Goal: Information Seeking & Learning: Learn about a topic

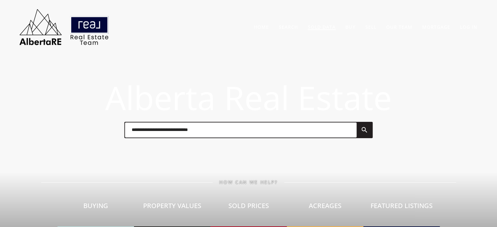
click at [321, 28] on link "Sold Data" at bounding box center [322, 27] width 28 height 6
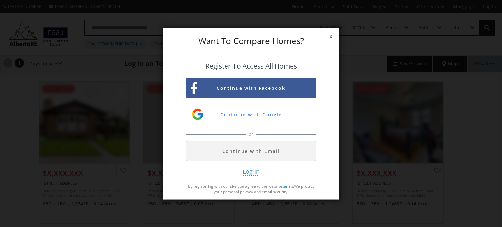
click at [330, 32] on span "x" at bounding box center [331, 36] width 16 height 18
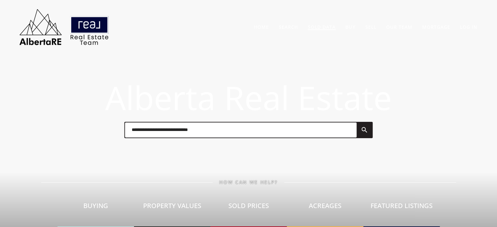
click at [324, 27] on link "Sold Data" at bounding box center [322, 27] width 28 height 6
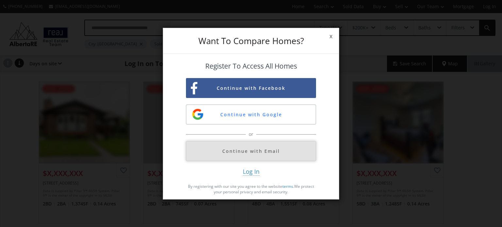
click at [241, 150] on button "Continue with Email" at bounding box center [251, 151] width 130 height 20
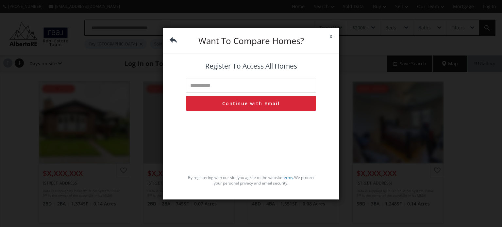
click at [232, 84] on input "text" at bounding box center [251, 85] width 130 height 15
type input "**********"
click at [246, 104] on button "Continue with Email" at bounding box center [251, 103] width 130 height 15
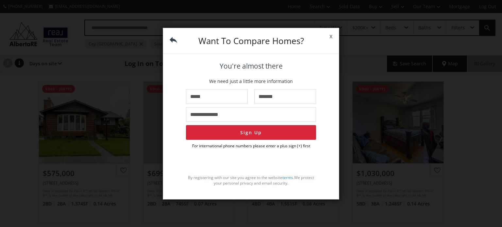
click at [330, 37] on span "x" at bounding box center [331, 36] width 16 height 18
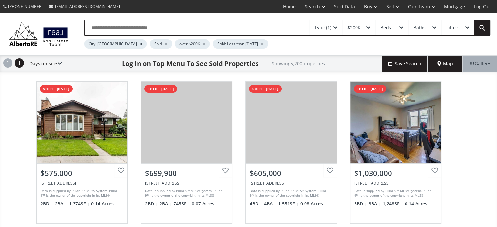
click at [141, 26] on input "text" at bounding box center [197, 27] width 224 height 15
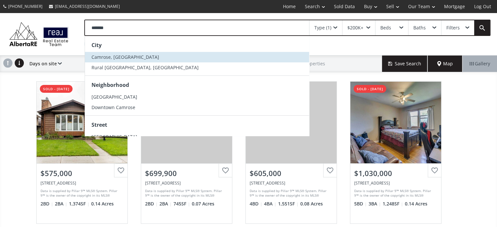
type input "*******"
click at [102, 56] on span "Camrose, AB" at bounding box center [126, 57] width 68 height 6
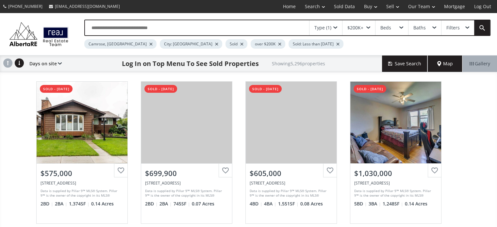
click at [215, 43] on div at bounding box center [216, 44] width 3 height 3
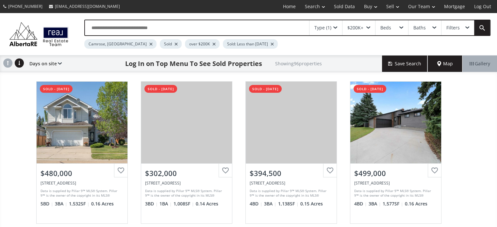
click at [212, 43] on div at bounding box center [213, 44] width 3 height 3
click at [233, 43] on div at bounding box center [234, 44] width 3 height 3
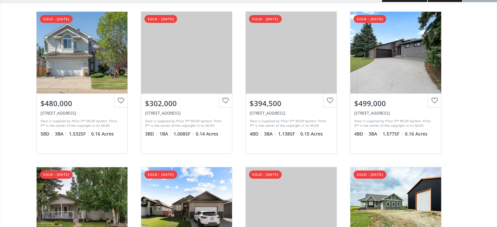
scroll to position [65, 0]
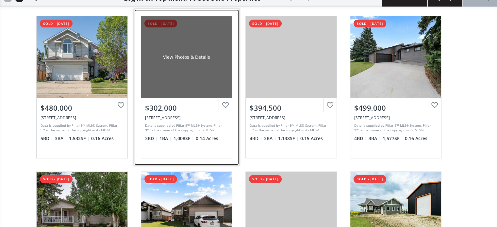
click at [199, 71] on div "View Photos & Details" at bounding box center [186, 57] width 91 height 82
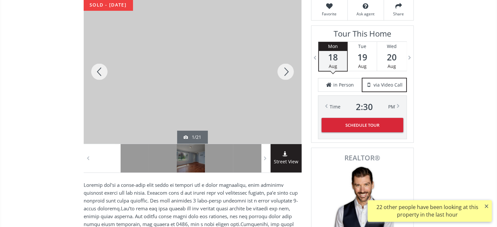
scroll to position [100, 0]
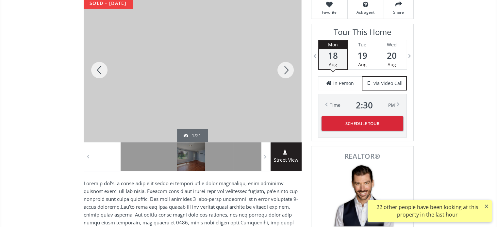
click at [284, 67] on div at bounding box center [285, 70] width 31 height 144
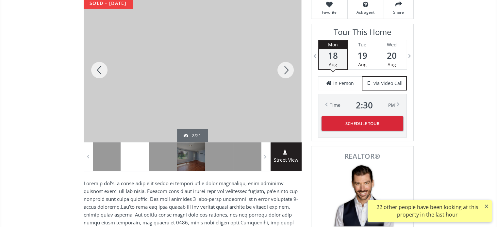
click at [284, 67] on div at bounding box center [285, 70] width 31 height 144
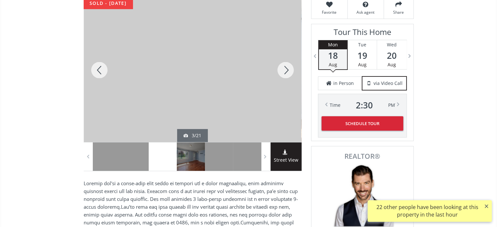
click at [284, 67] on div at bounding box center [285, 70] width 31 height 144
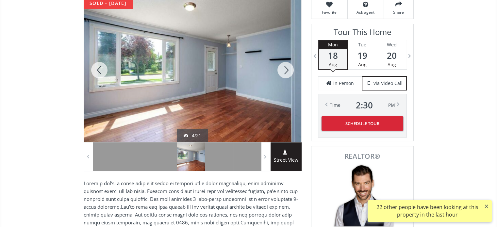
click at [284, 67] on div at bounding box center [285, 70] width 31 height 144
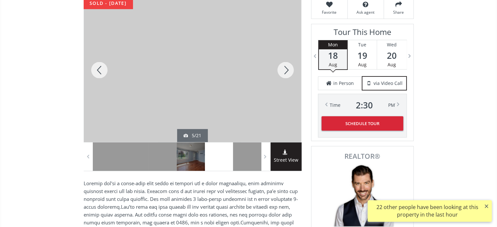
click at [284, 67] on div at bounding box center [285, 70] width 31 height 144
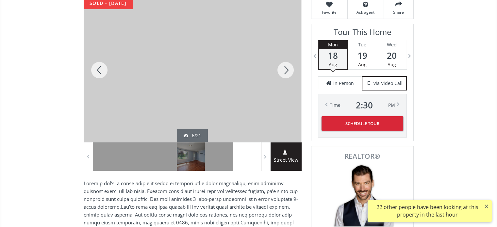
click at [284, 67] on div at bounding box center [285, 70] width 31 height 144
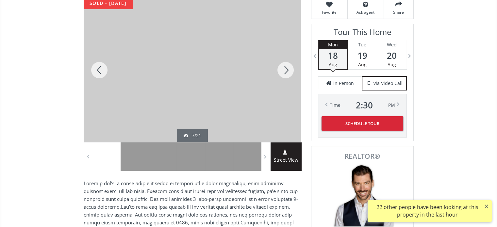
click at [284, 67] on div at bounding box center [285, 70] width 31 height 144
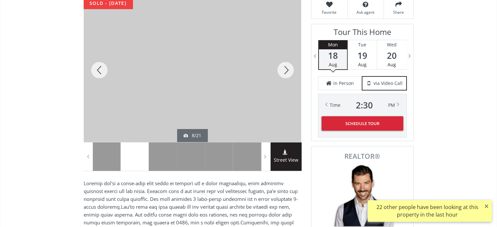
click at [284, 67] on div at bounding box center [285, 70] width 31 height 144
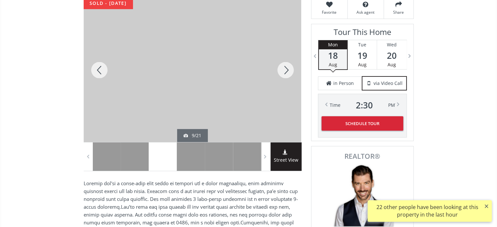
click at [284, 67] on div at bounding box center [285, 70] width 31 height 144
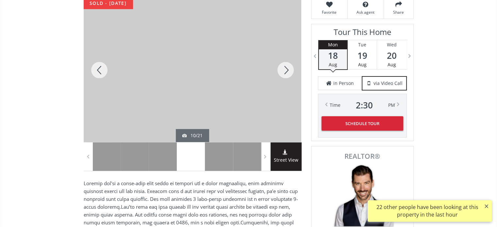
click at [284, 67] on div at bounding box center [285, 70] width 31 height 144
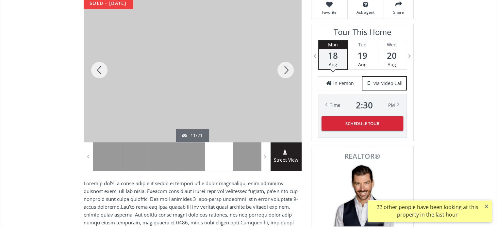
click at [284, 67] on div at bounding box center [285, 70] width 31 height 144
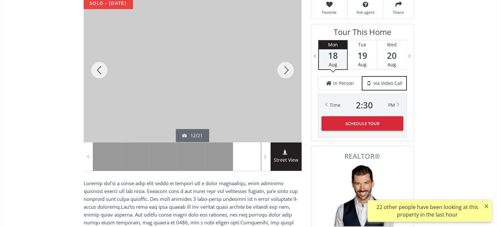
click at [284, 67] on div at bounding box center [285, 70] width 31 height 144
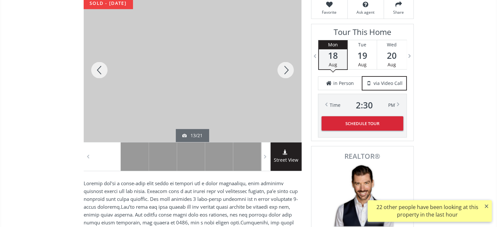
click at [284, 67] on div at bounding box center [285, 70] width 31 height 144
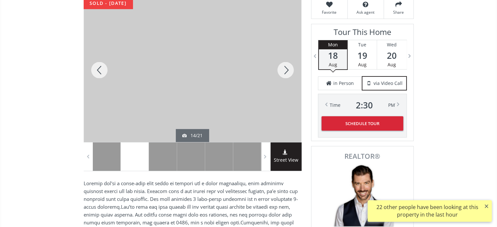
click at [284, 67] on div at bounding box center [285, 70] width 31 height 144
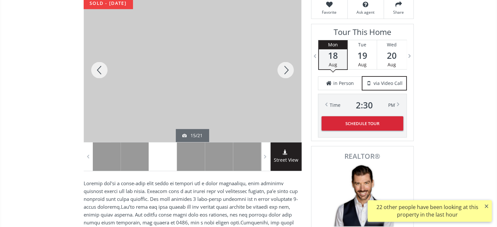
click at [284, 67] on div at bounding box center [285, 70] width 31 height 144
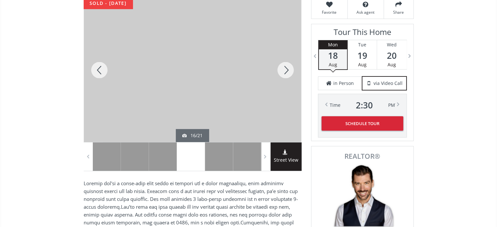
click at [284, 67] on div at bounding box center [285, 70] width 31 height 144
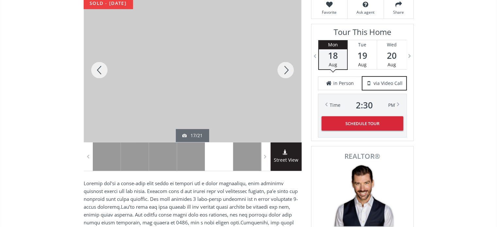
click at [284, 67] on div at bounding box center [285, 70] width 31 height 144
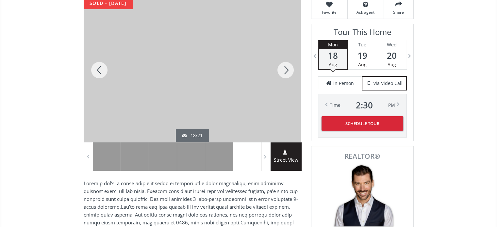
click at [284, 67] on div at bounding box center [285, 70] width 31 height 144
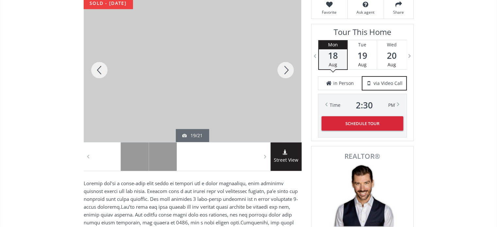
click at [284, 67] on div at bounding box center [285, 70] width 31 height 144
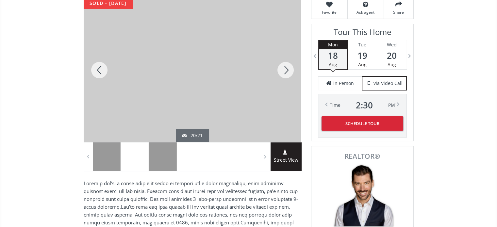
click at [284, 67] on div at bounding box center [285, 70] width 31 height 144
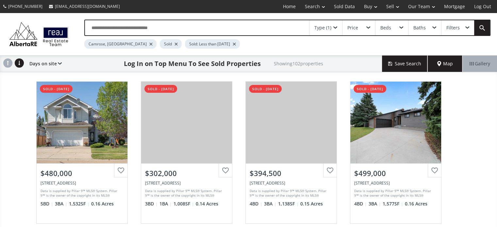
click at [336, 26] on div "Type (1)" at bounding box center [326, 27] width 33 height 15
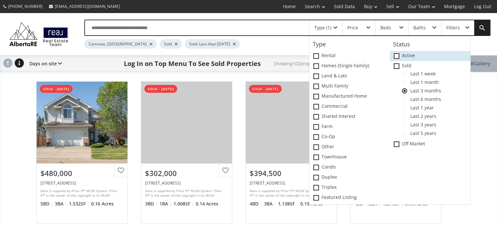
click at [397, 56] on span at bounding box center [397, 56] width 6 height 6
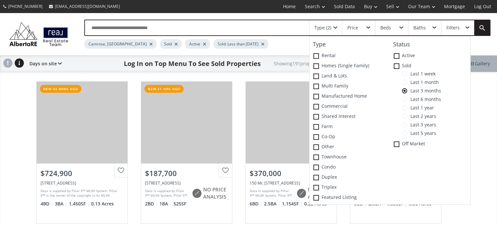
click at [299, 46] on div "Camrose, AB Sold Active Sold: Less than 3 months ago" at bounding box center [262, 42] width 357 height 13
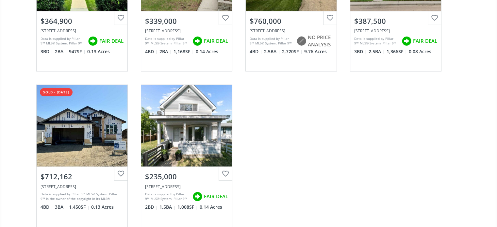
scroll to position [1928, 0]
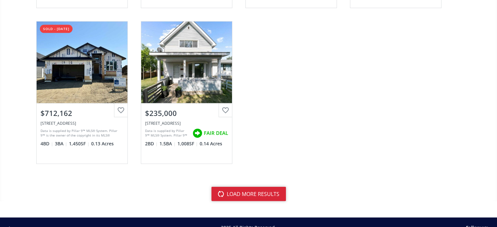
click at [262, 190] on button "load more results" at bounding box center [248, 194] width 75 height 14
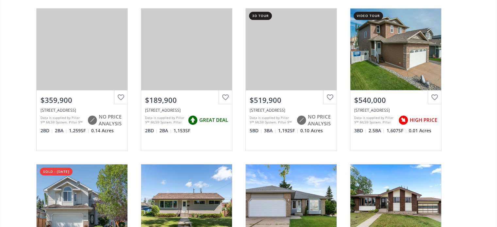
scroll to position [33, 0]
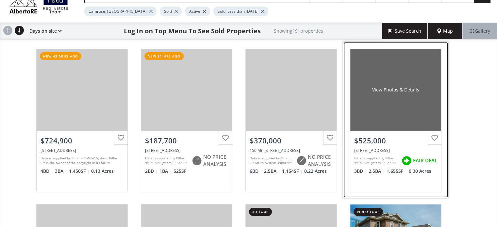
click at [387, 98] on div "View Photos & Details" at bounding box center [395, 90] width 91 height 82
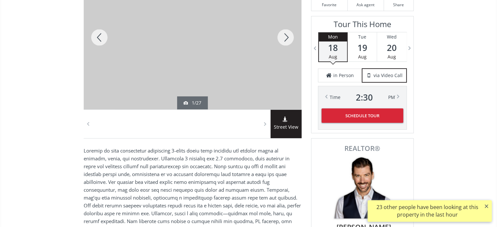
scroll to position [98, 0]
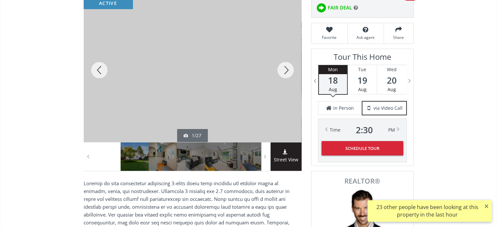
click at [285, 68] on div at bounding box center [285, 70] width 31 height 144
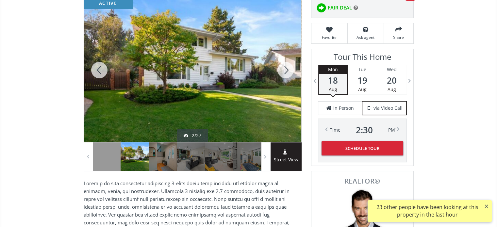
click at [285, 68] on div at bounding box center [285, 70] width 31 height 144
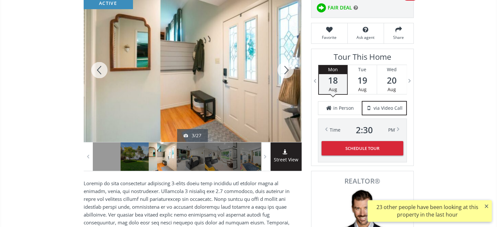
click at [285, 68] on div at bounding box center [285, 70] width 31 height 144
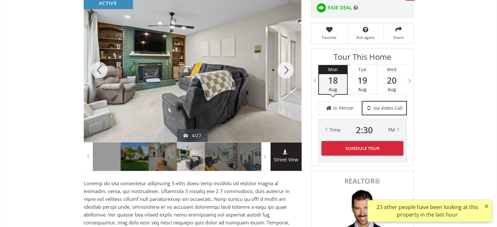
click at [286, 68] on div at bounding box center [285, 70] width 31 height 144
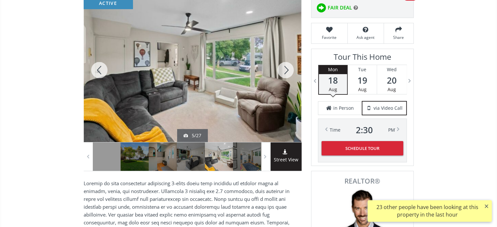
click at [286, 68] on div at bounding box center [285, 70] width 31 height 144
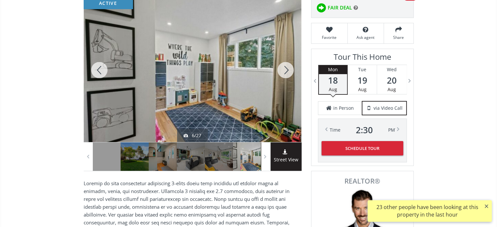
click at [288, 68] on div at bounding box center [285, 70] width 31 height 144
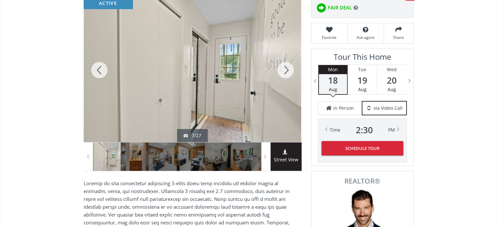
click at [287, 71] on div at bounding box center [285, 70] width 31 height 144
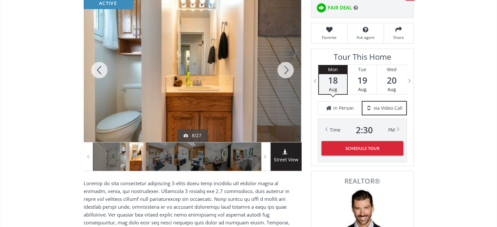
click at [287, 71] on div at bounding box center [285, 70] width 31 height 144
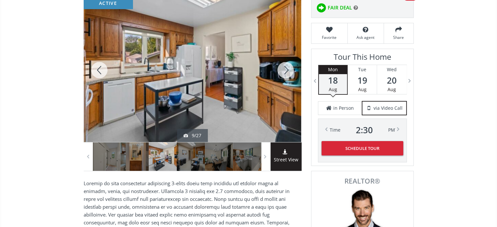
click at [287, 71] on div at bounding box center [285, 70] width 31 height 144
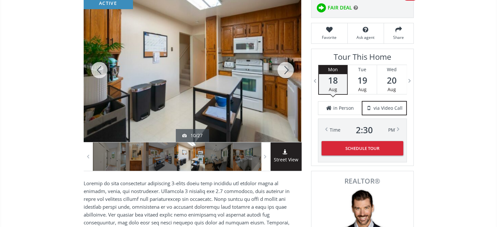
click at [287, 71] on div at bounding box center [285, 70] width 31 height 144
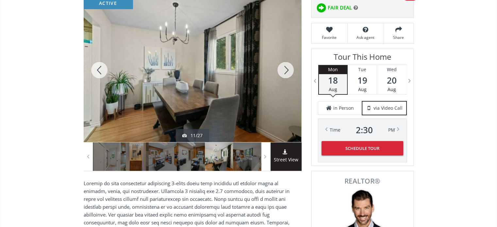
click at [287, 71] on div at bounding box center [285, 70] width 31 height 144
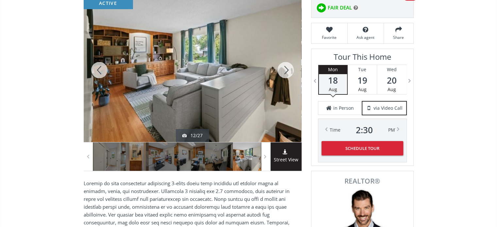
click at [287, 71] on div at bounding box center [285, 70] width 31 height 144
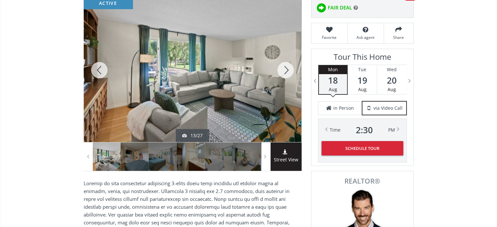
click at [287, 71] on div at bounding box center [285, 70] width 31 height 144
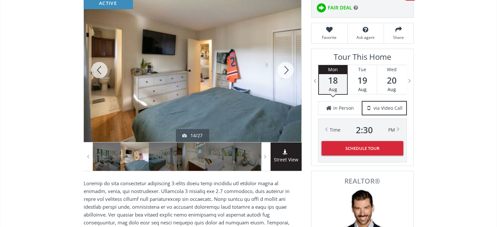
click at [287, 71] on div at bounding box center [285, 70] width 31 height 144
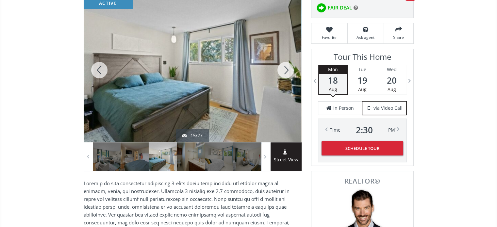
click at [287, 71] on div at bounding box center [285, 70] width 31 height 144
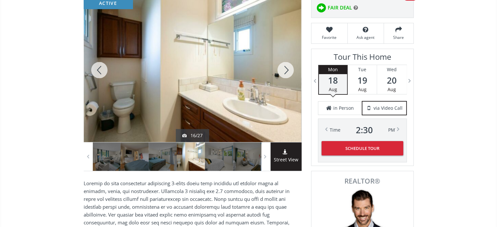
click at [287, 71] on div at bounding box center [285, 70] width 31 height 144
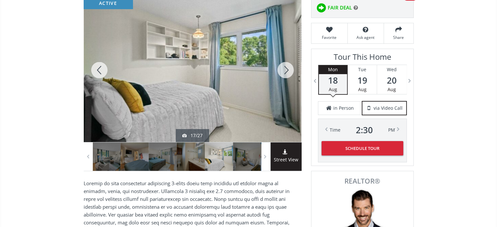
click at [287, 71] on div at bounding box center [285, 70] width 31 height 144
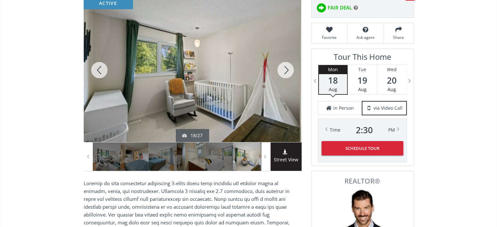
click at [287, 71] on div at bounding box center [285, 70] width 31 height 144
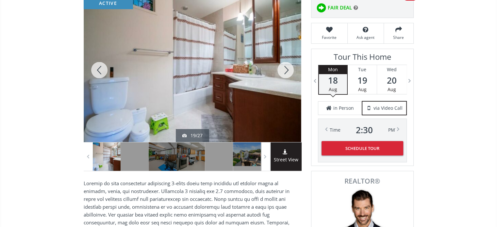
click at [287, 71] on div at bounding box center [285, 70] width 31 height 144
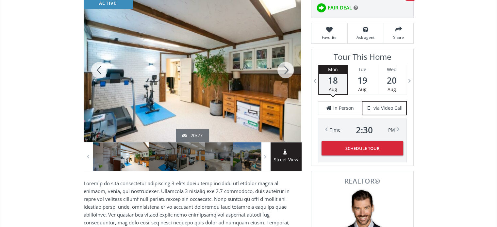
click at [287, 71] on div at bounding box center [285, 70] width 31 height 144
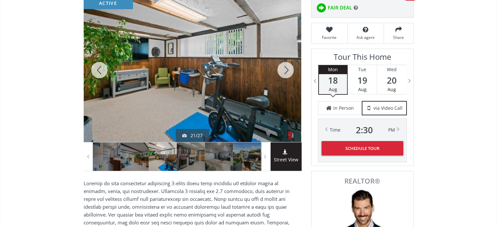
click at [287, 71] on div at bounding box center [285, 70] width 31 height 144
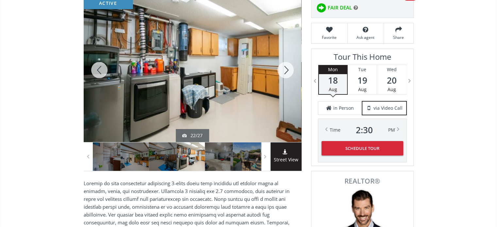
click at [287, 71] on div at bounding box center [285, 70] width 31 height 144
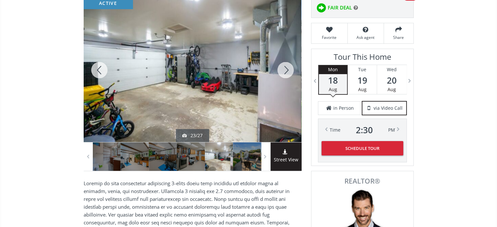
click at [287, 71] on div at bounding box center [285, 70] width 31 height 144
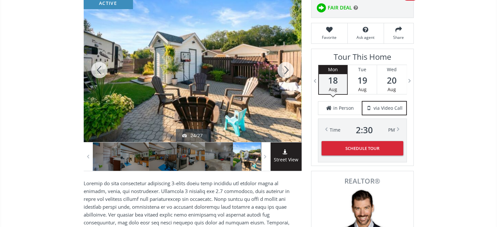
click at [287, 71] on div at bounding box center [285, 70] width 31 height 144
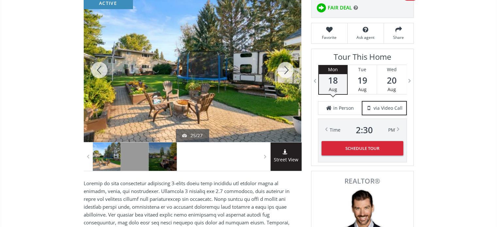
click at [287, 71] on div at bounding box center [285, 70] width 31 height 144
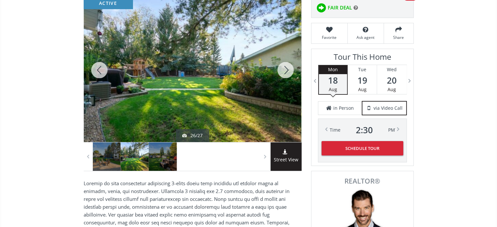
click at [287, 71] on div at bounding box center [285, 70] width 31 height 144
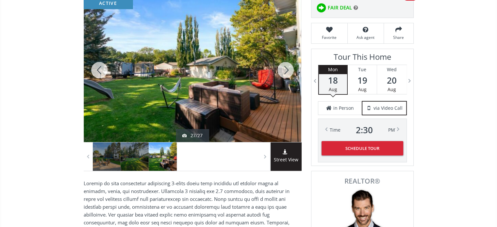
click at [287, 71] on div at bounding box center [285, 70] width 31 height 144
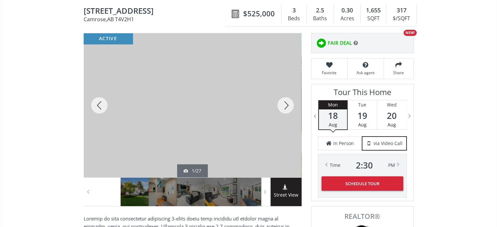
scroll to position [65, 0]
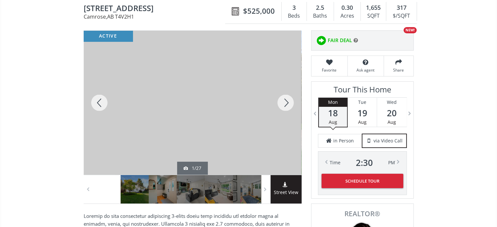
click at [98, 101] on div at bounding box center [99, 103] width 31 height 144
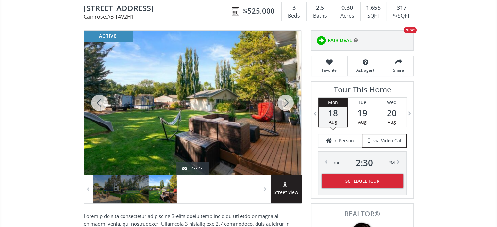
click at [283, 105] on div at bounding box center [285, 103] width 31 height 144
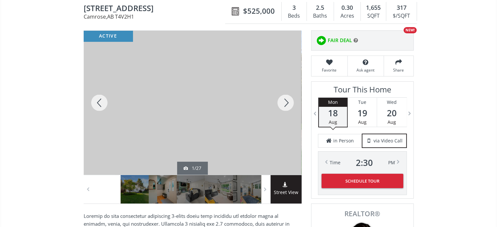
click at [283, 105] on div at bounding box center [285, 103] width 31 height 144
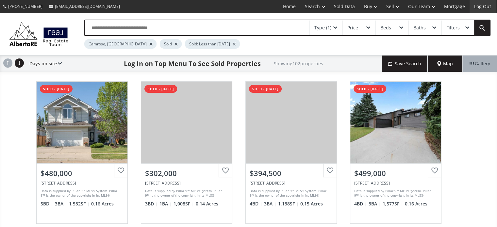
click at [480, 4] on link "Log Out" at bounding box center [483, 6] width 26 height 13
